Goal: Task Accomplishment & Management: Use online tool/utility

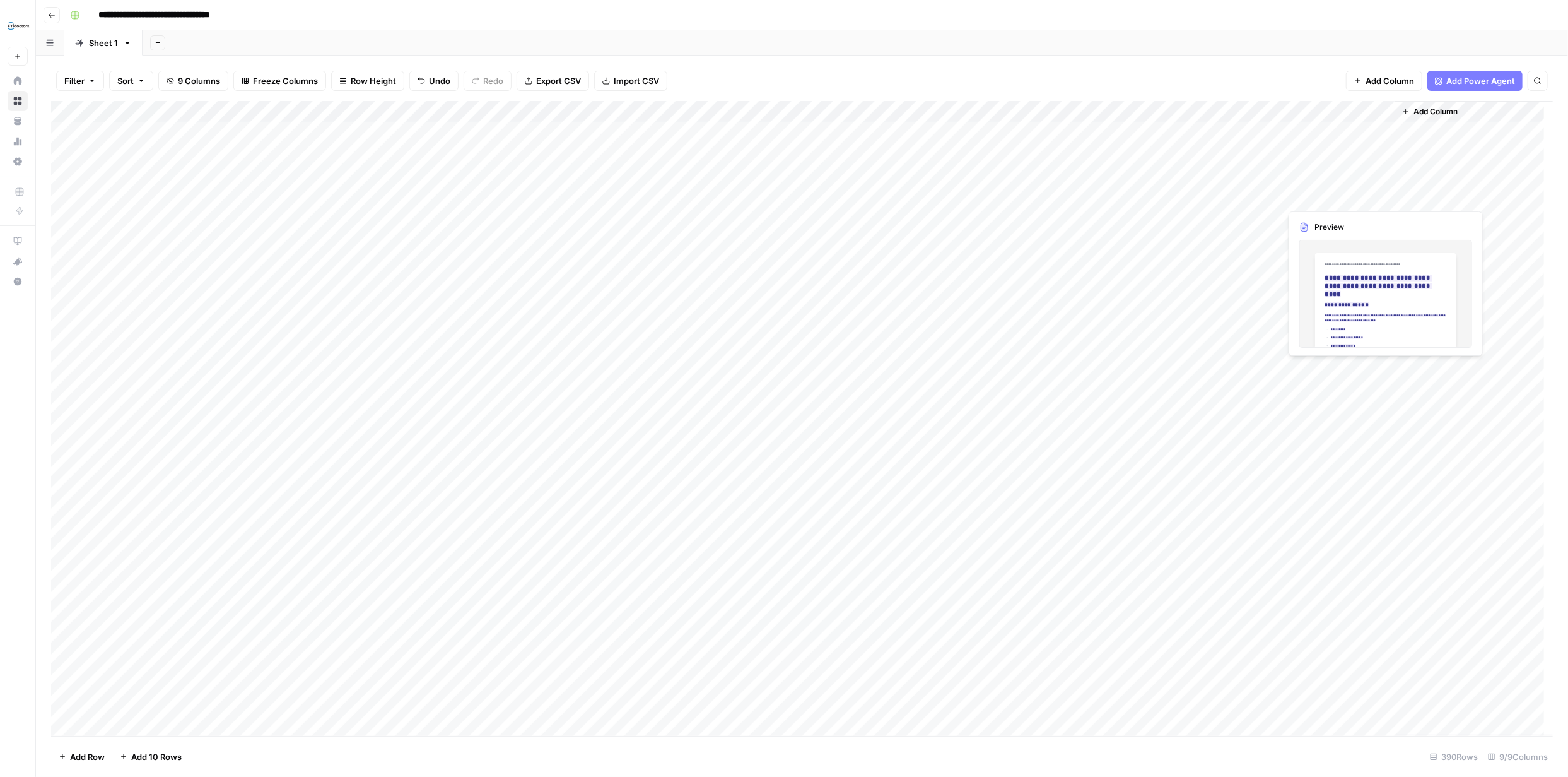
click at [1323, 195] on div "Add Column" at bounding box center [802, 418] width 1502 height 635
click at [1371, 195] on div "Add Column" at bounding box center [802, 418] width 1502 height 635
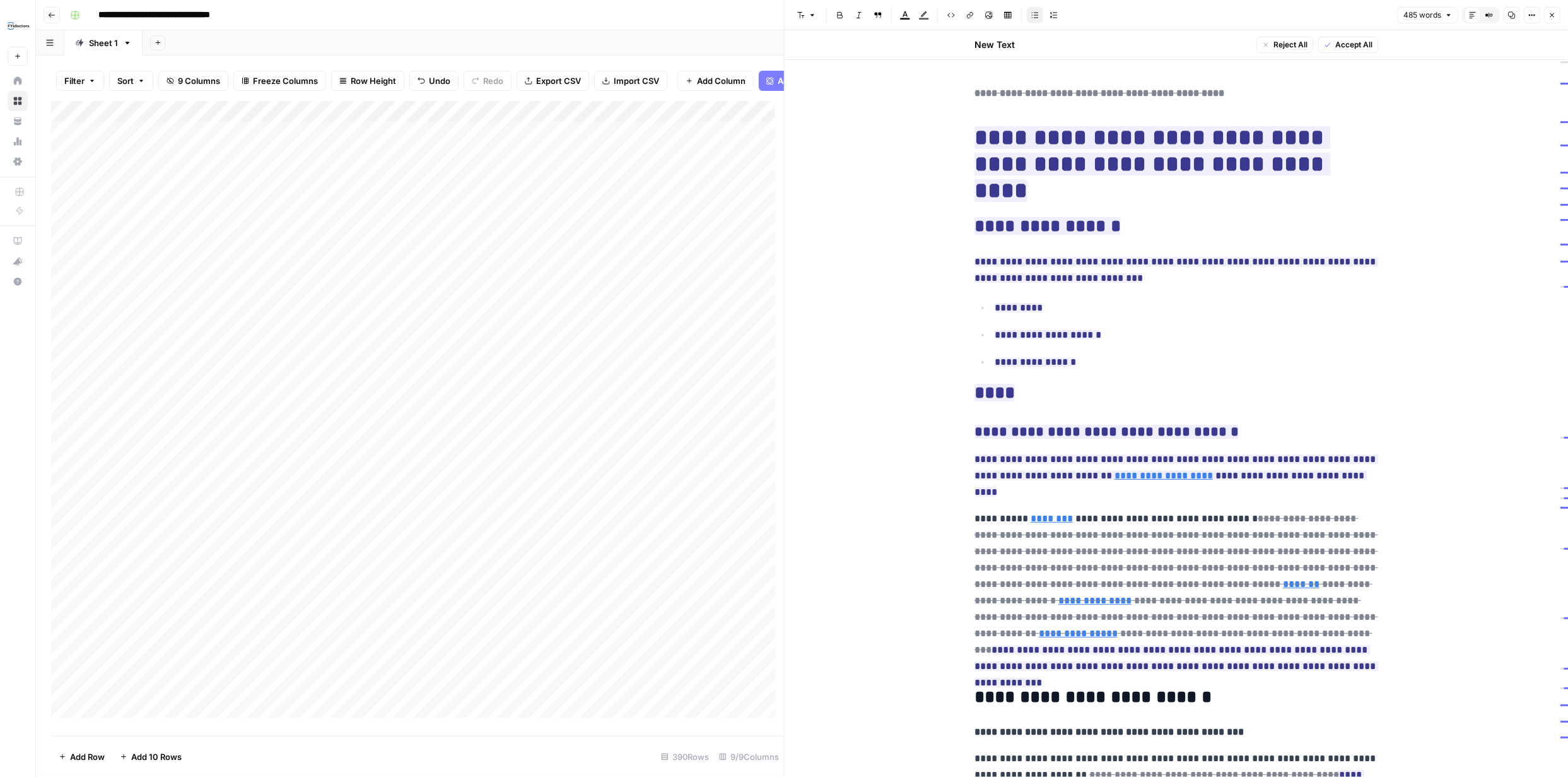
click at [1552, 13] on icon "button" at bounding box center [1552, 15] width 7 height 7
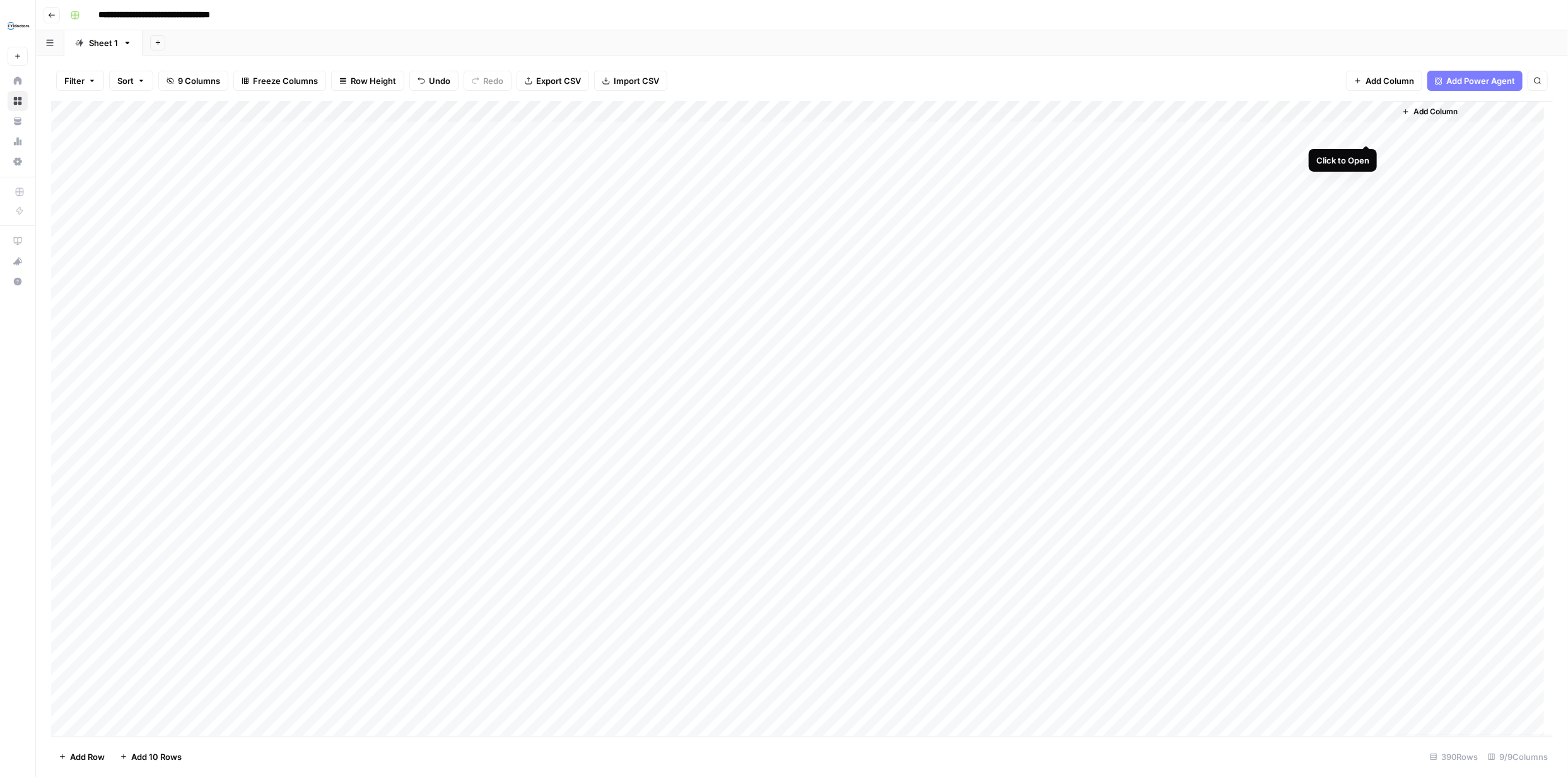
click at [1365, 131] on div "Add Column" at bounding box center [802, 418] width 1502 height 635
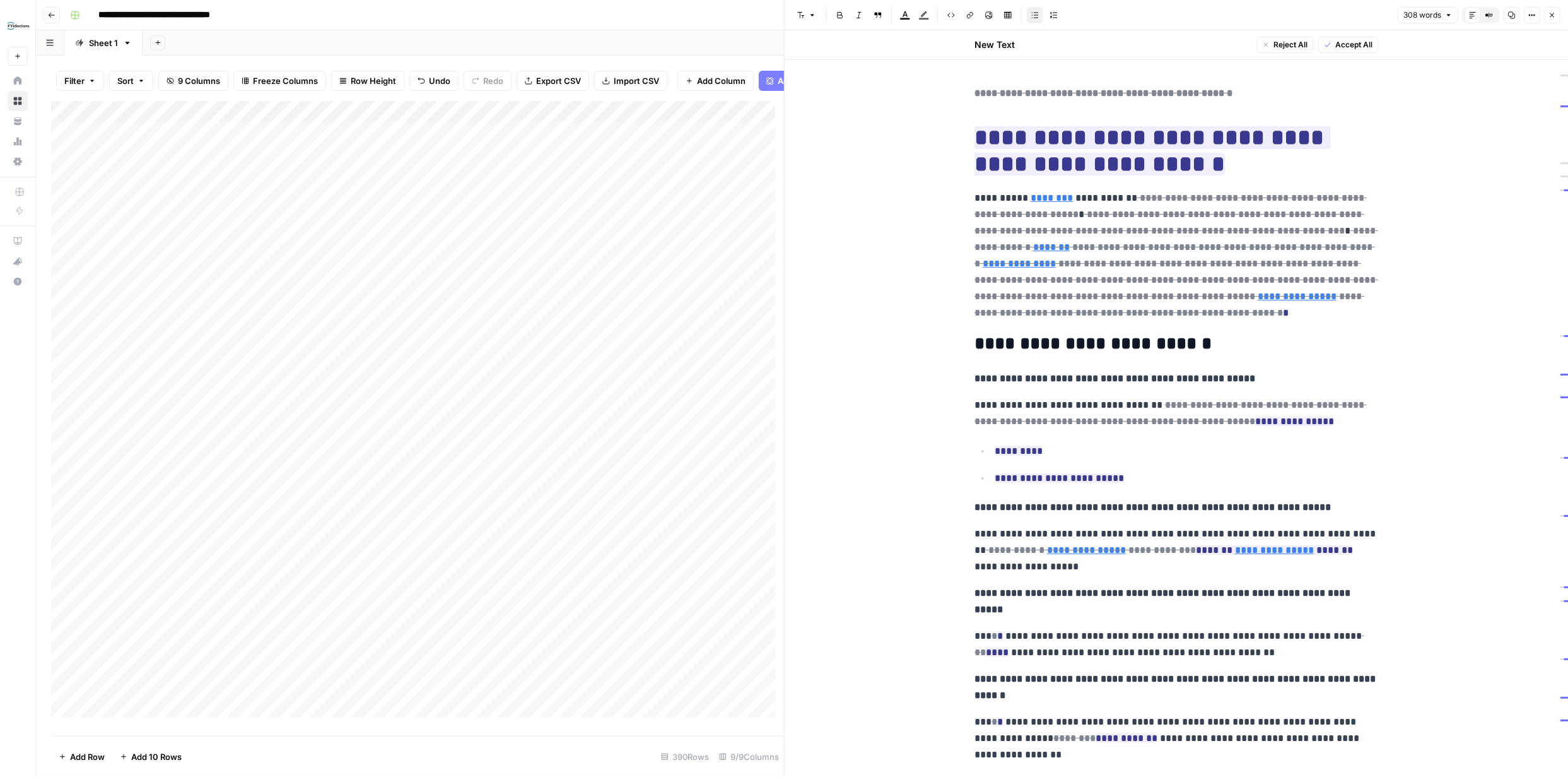
click at [1558, 13] on button "Close" at bounding box center [1552, 15] width 16 height 16
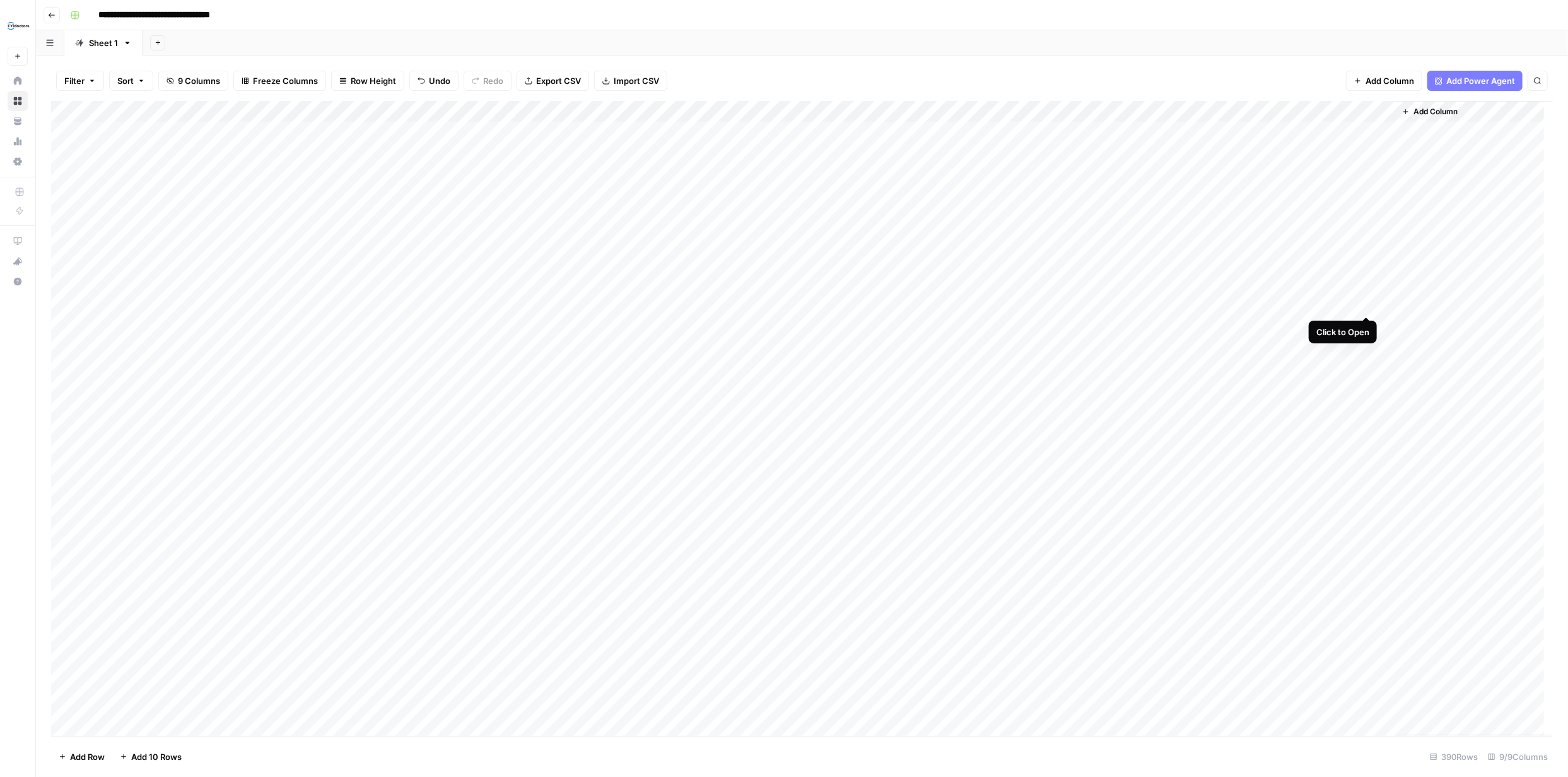
click at [1365, 303] on div "Add Column" at bounding box center [802, 418] width 1502 height 635
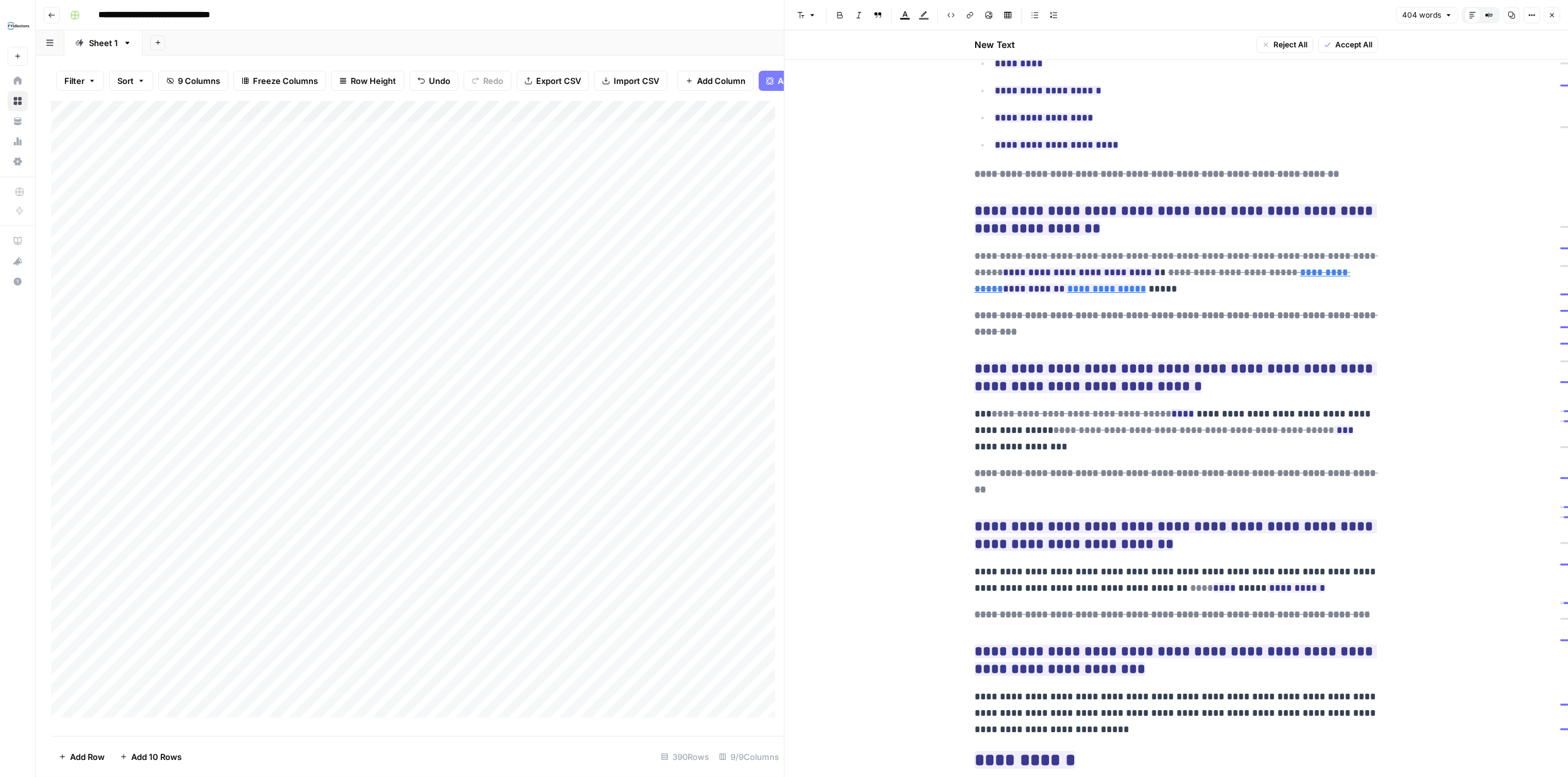
scroll to position [481, 0]
